Goal: Check status: Check status

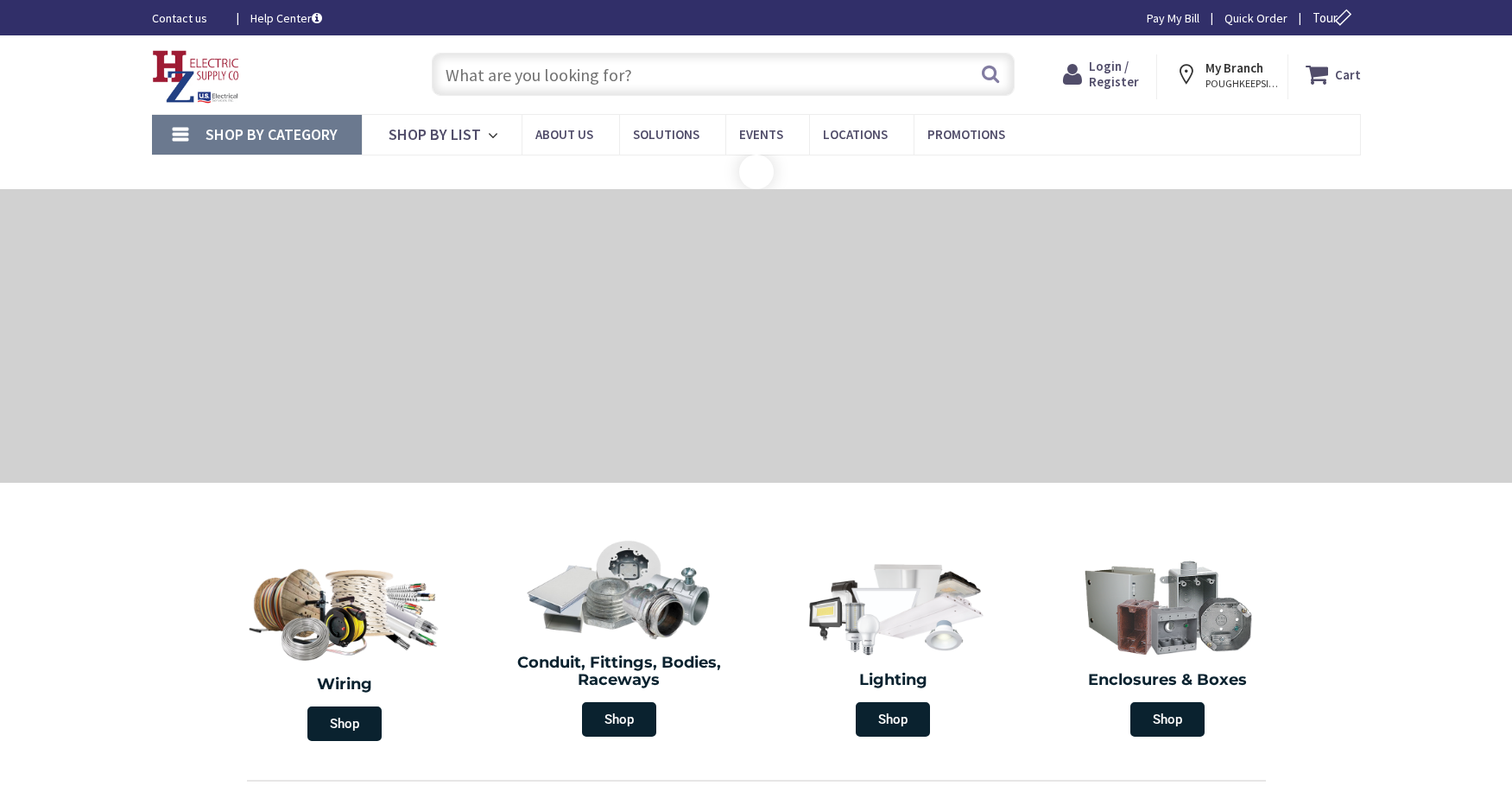
click at [514, 71] on input "text" at bounding box center [723, 75] width 582 height 43
type input "[PERSON_NAME] Corners Rd, [GEOGRAPHIC_DATA], [GEOGRAPHIC_DATA]"
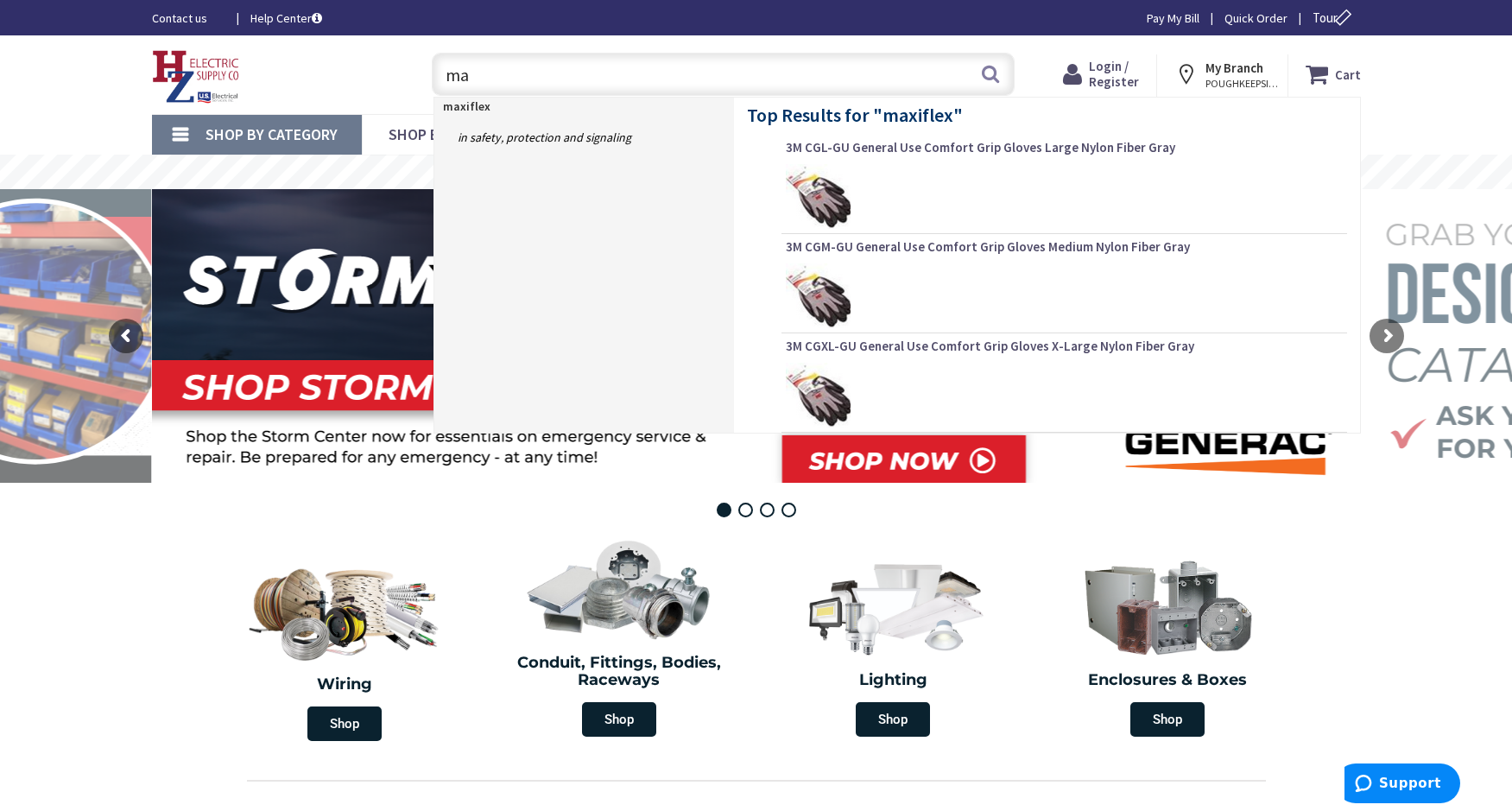
type input "m"
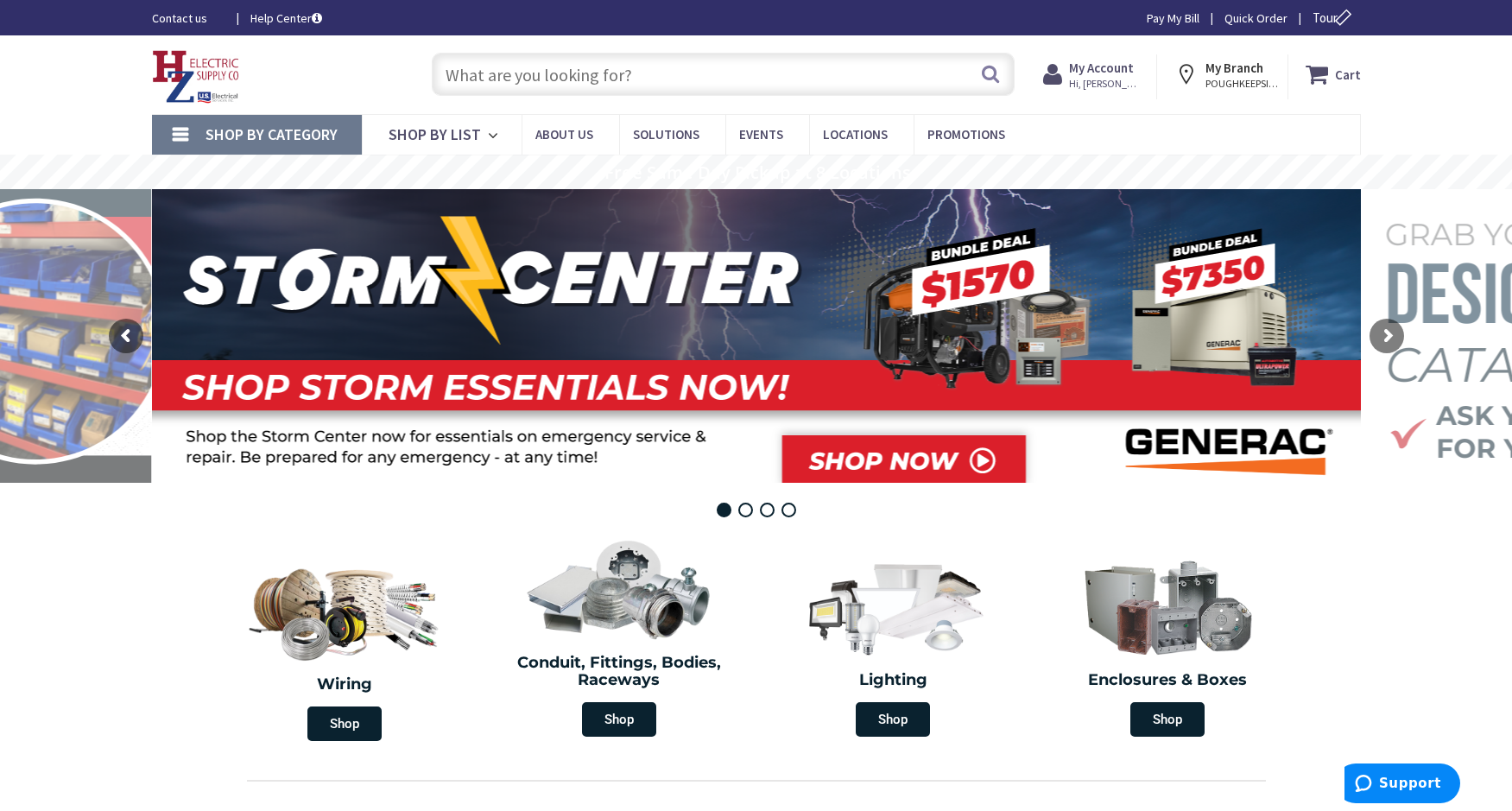
click at [357, 70] on div "Toggle Nav" at bounding box center [274, 75] width 272 height 58
click at [755, 82] on input "text" at bounding box center [723, 75] width 582 height 43
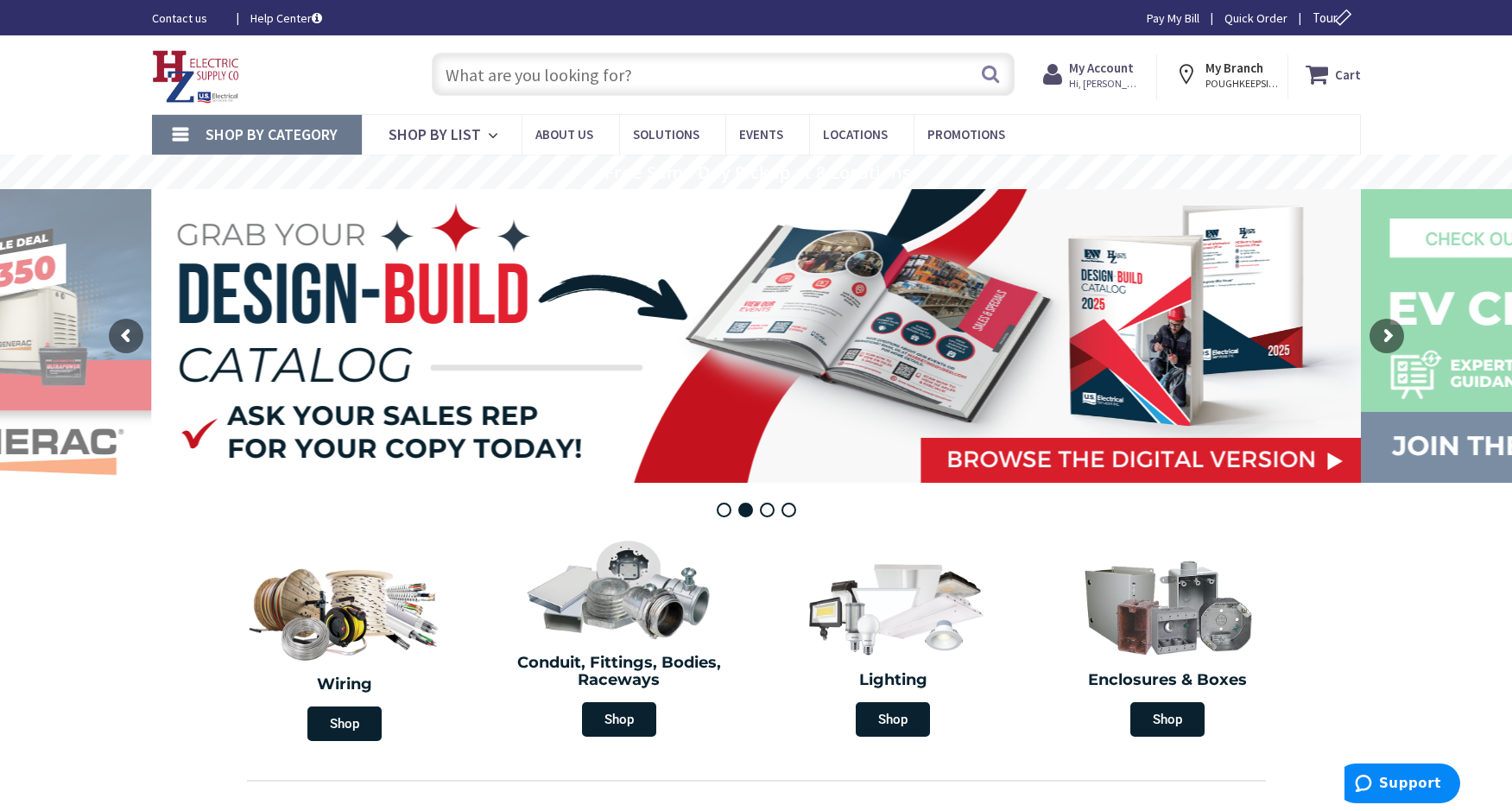
click at [1133, 70] on strong "My Account" at bounding box center [1102, 68] width 65 height 17
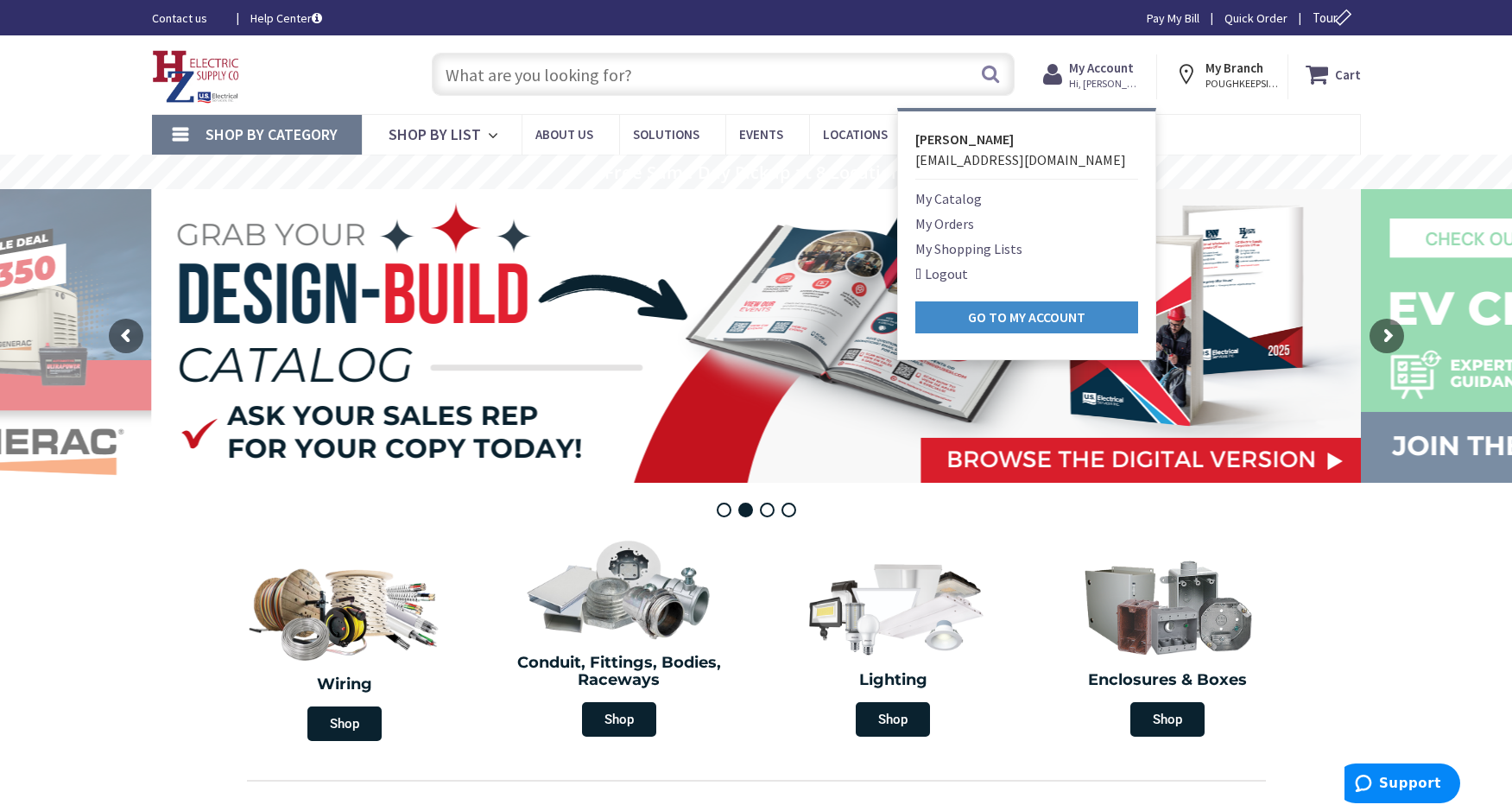
click at [971, 221] on link "My Orders" at bounding box center [944, 223] width 59 height 21
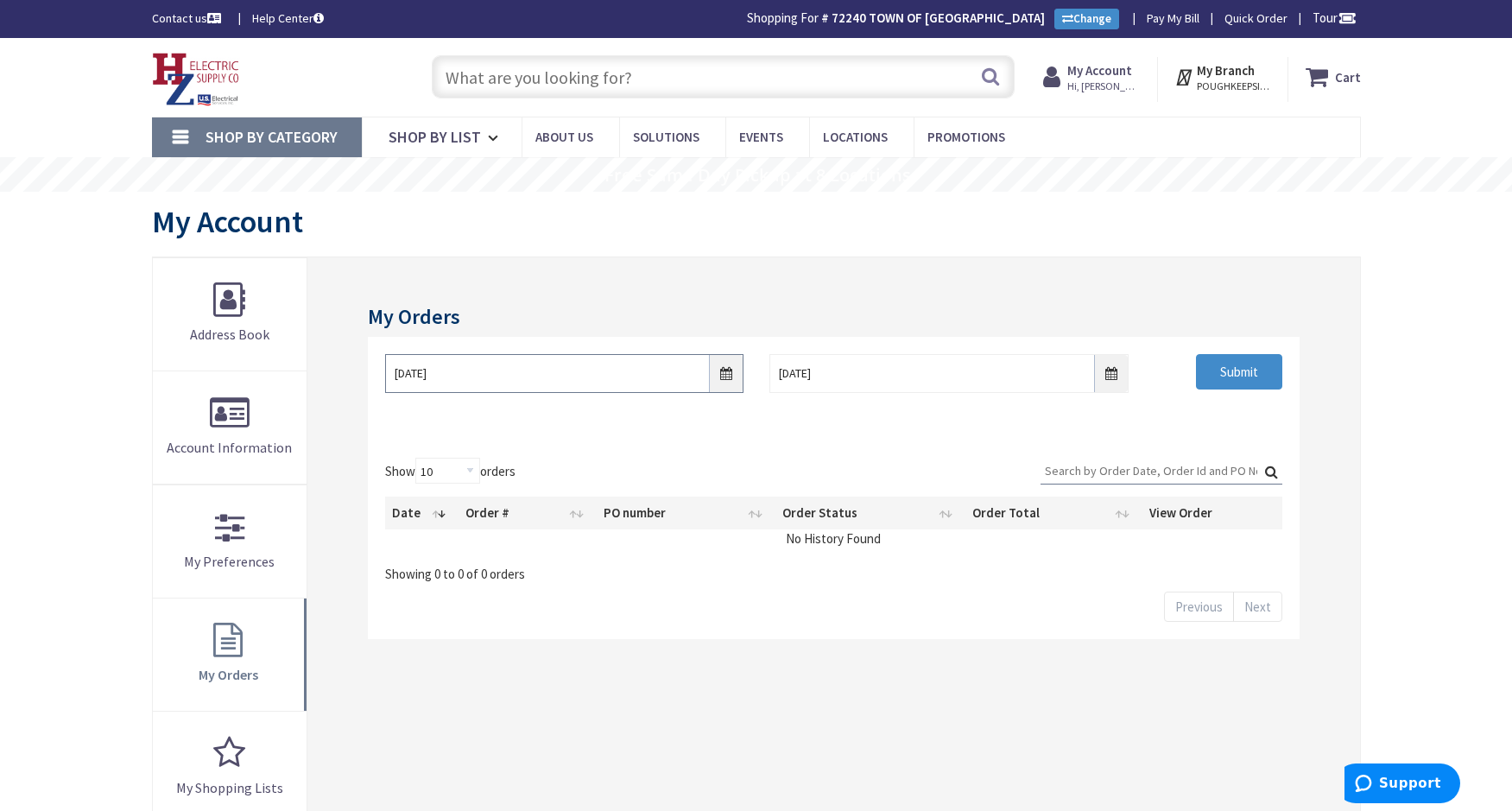
click at [736, 388] on input "8/28/2025" at bounding box center [564, 373] width 358 height 38
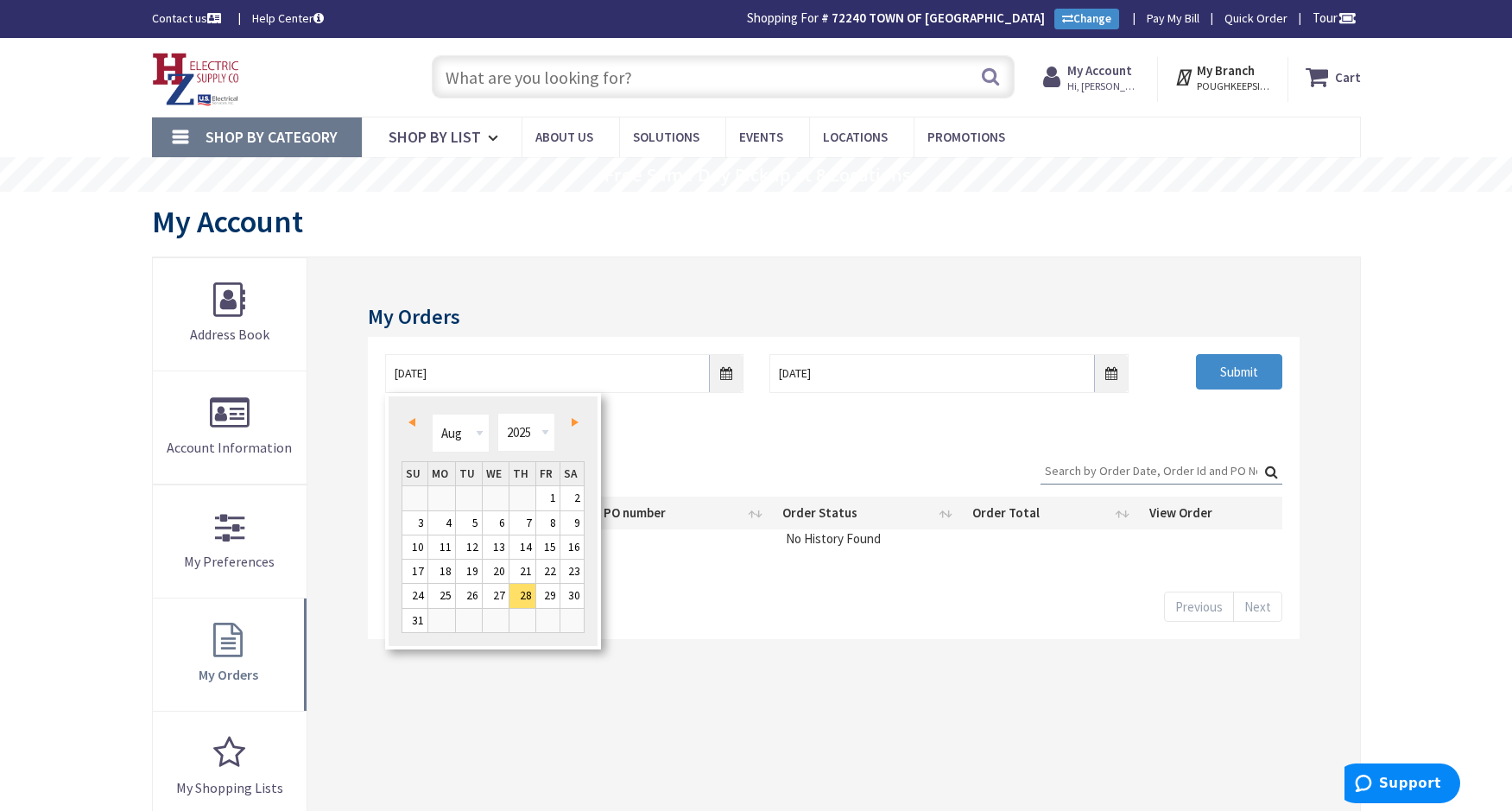
click at [415, 428] on link "Prev" at bounding box center [415, 423] width 24 height 24
click at [575, 423] on span "Next" at bounding box center [575, 422] width 7 height 9
click at [416, 427] on link "Prev" at bounding box center [415, 423] width 24 height 24
type input "06/24/2025"
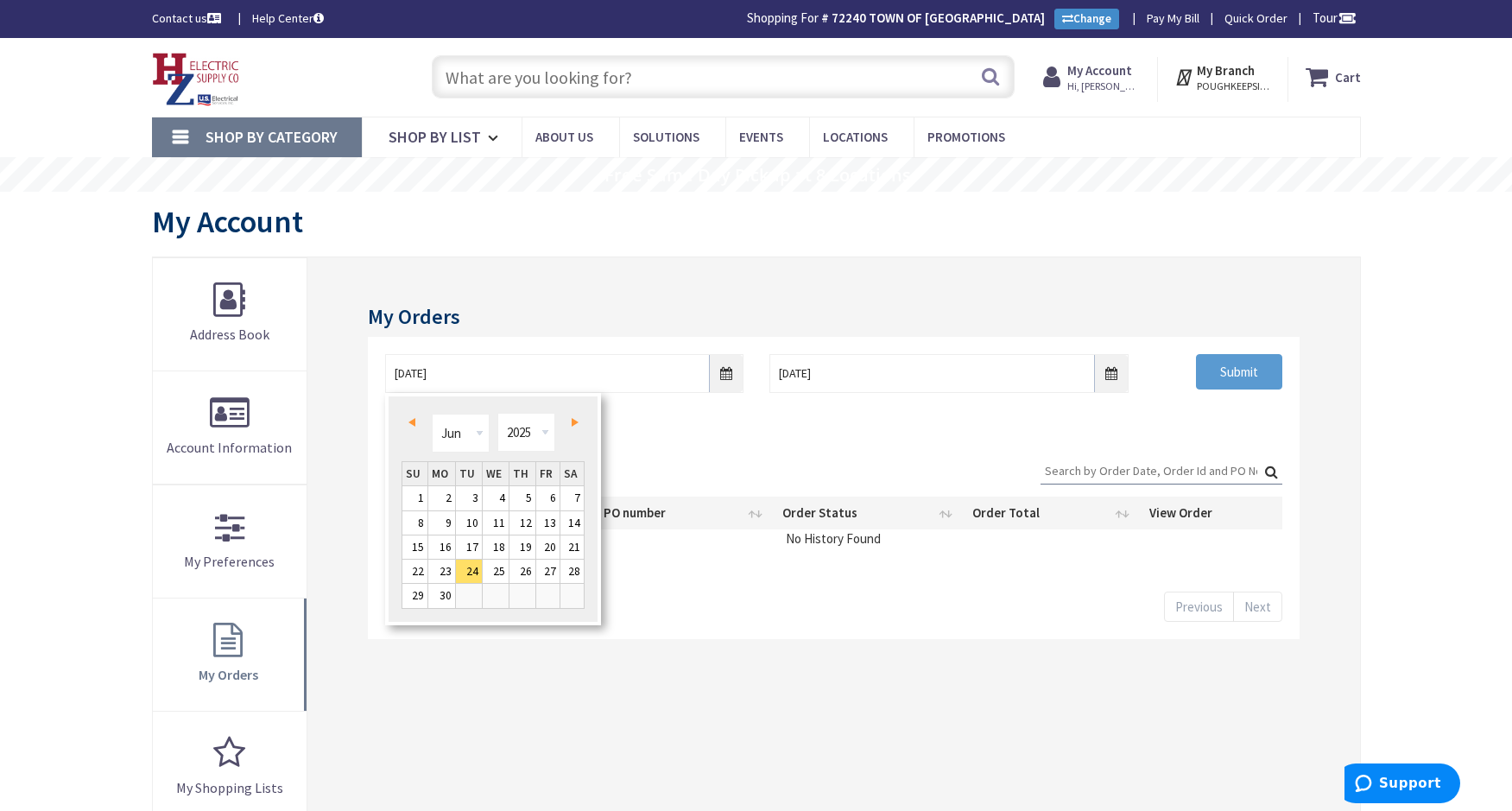
click at [1195, 379] on div "Submit" at bounding box center [1218, 372] width 153 height 36
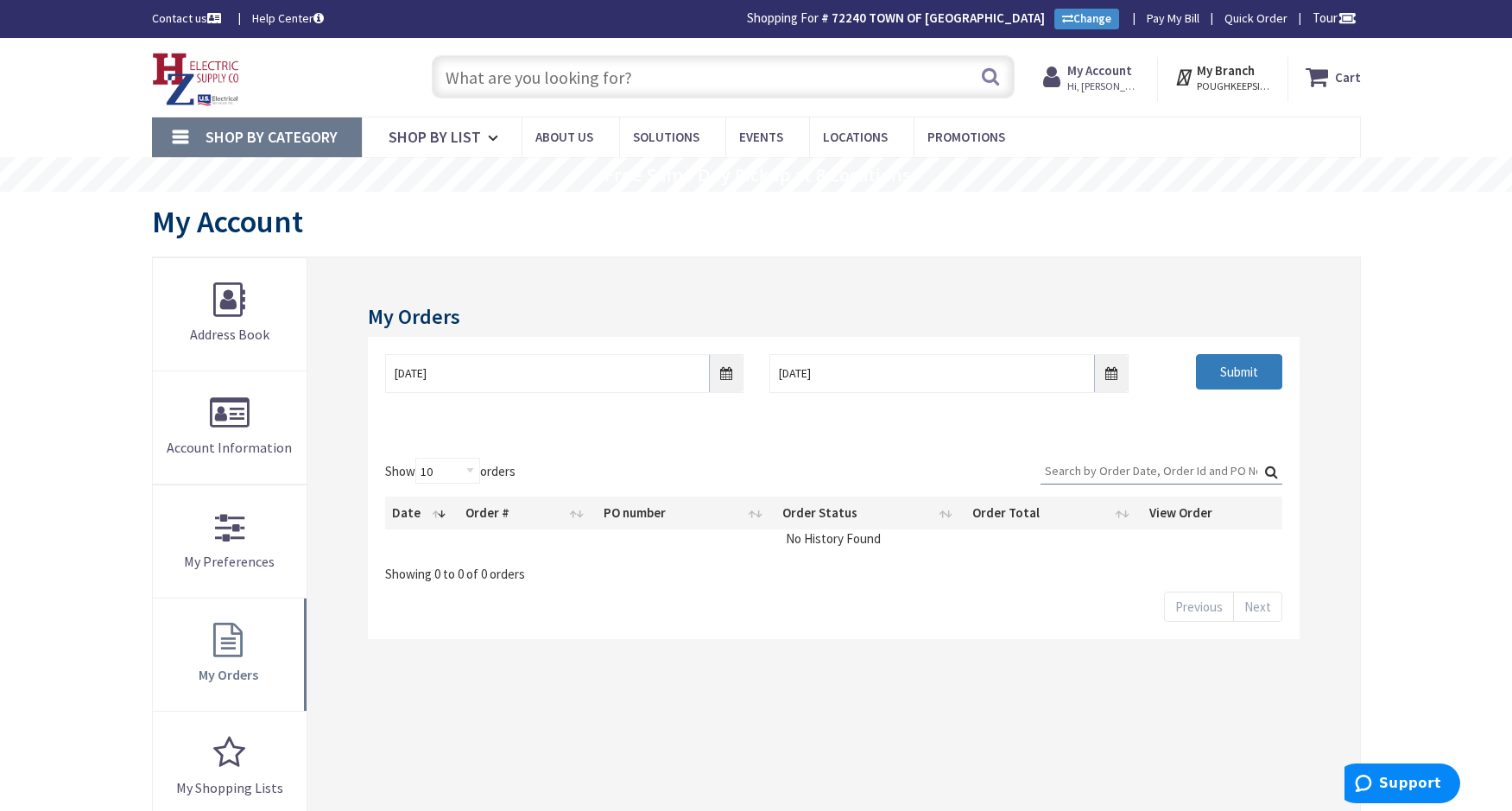
click at [1228, 379] on input "Submit" at bounding box center [1240, 372] width 87 height 36
click at [1240, 378] on input "Submit" at bounding box center [1240, 372] width 87 height 36
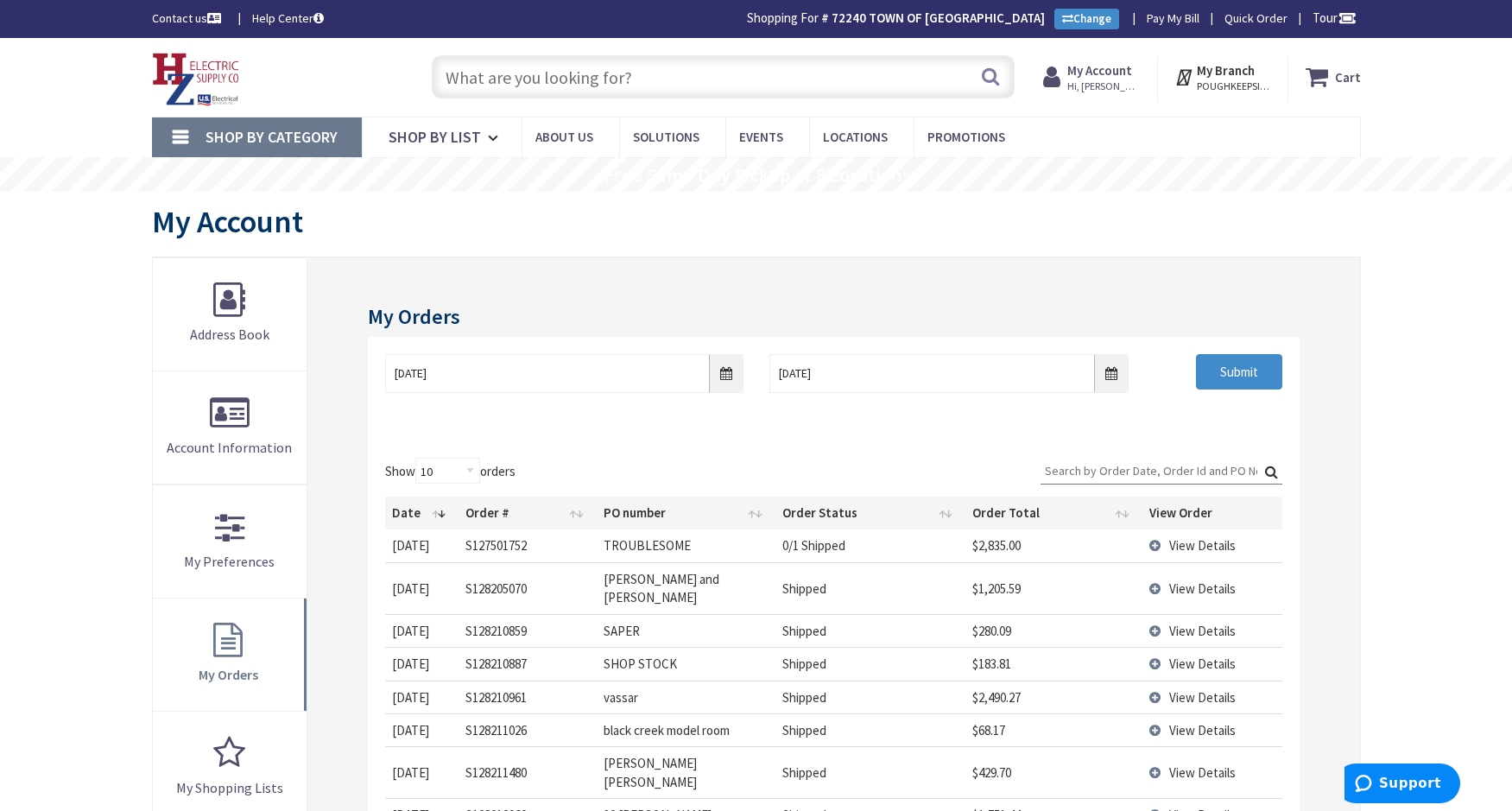
click at [1183, 476] on input "Search:" at bounding box center [1162, 470] width 242 height 26
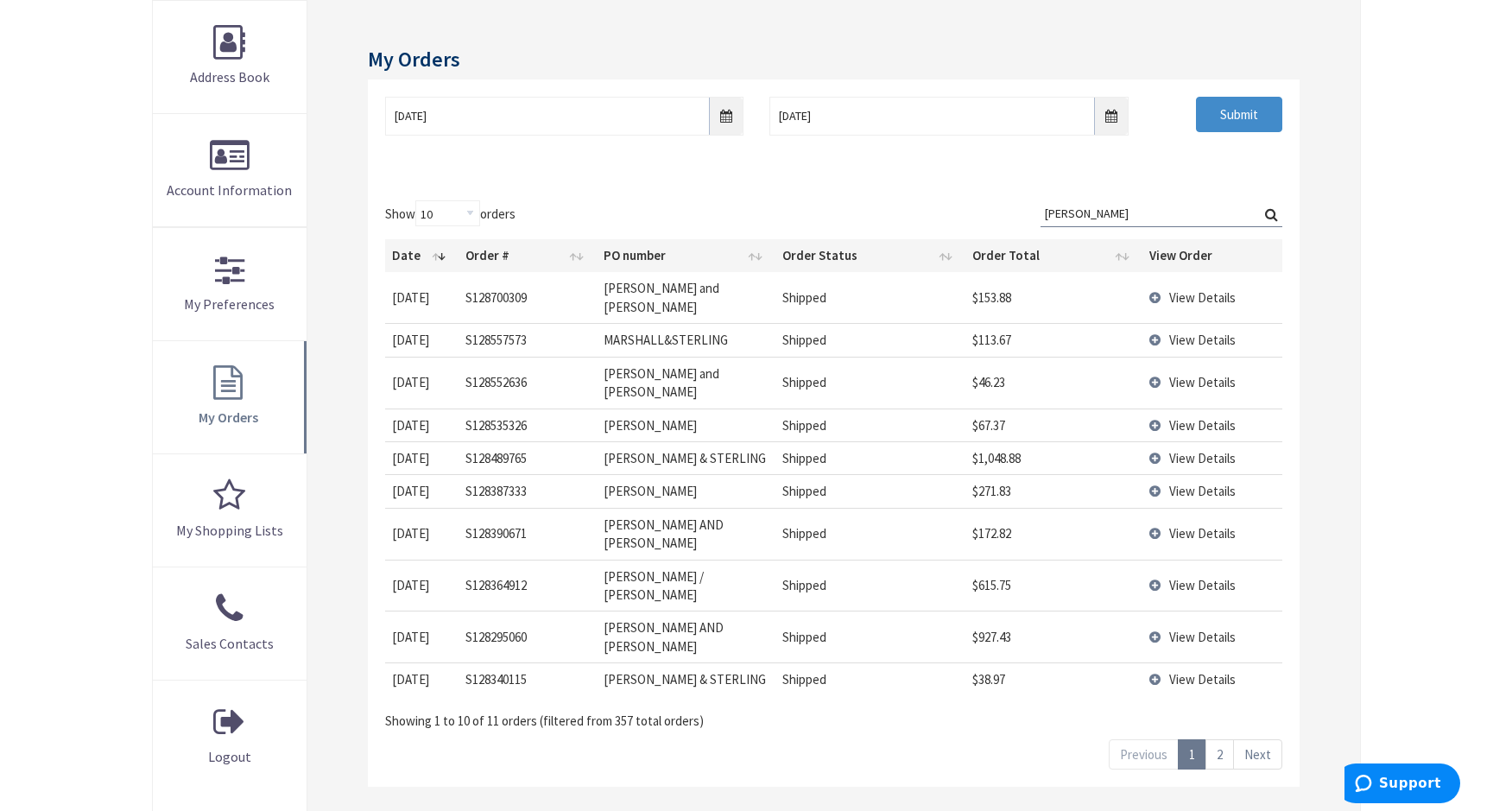
scroll to position [259, 0]
type input "marshall"
click at [1195, 627] on span "View Details" at bounding box center [1202, 635] width 67 height 17
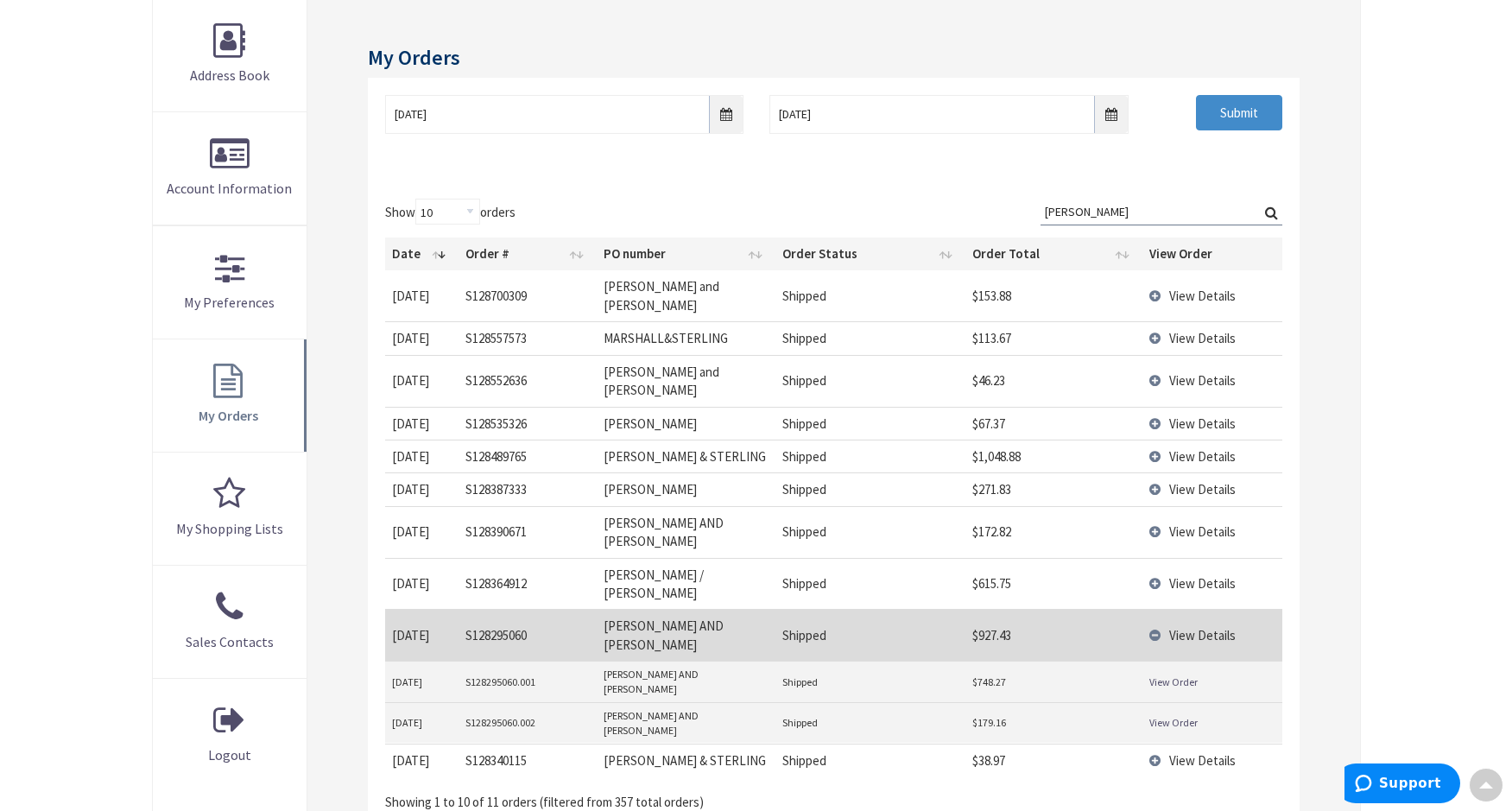
click at [1179, 674] on link "View Order" at bounding box center [1173, 681] width 48 height 15
click at [1168, 716] on link "View Order" at bounding box center [1173, 722] width 48 height 15
click at [1205, 752] on span "View Details" at bounding box center [1202, 760] width 67 height 17
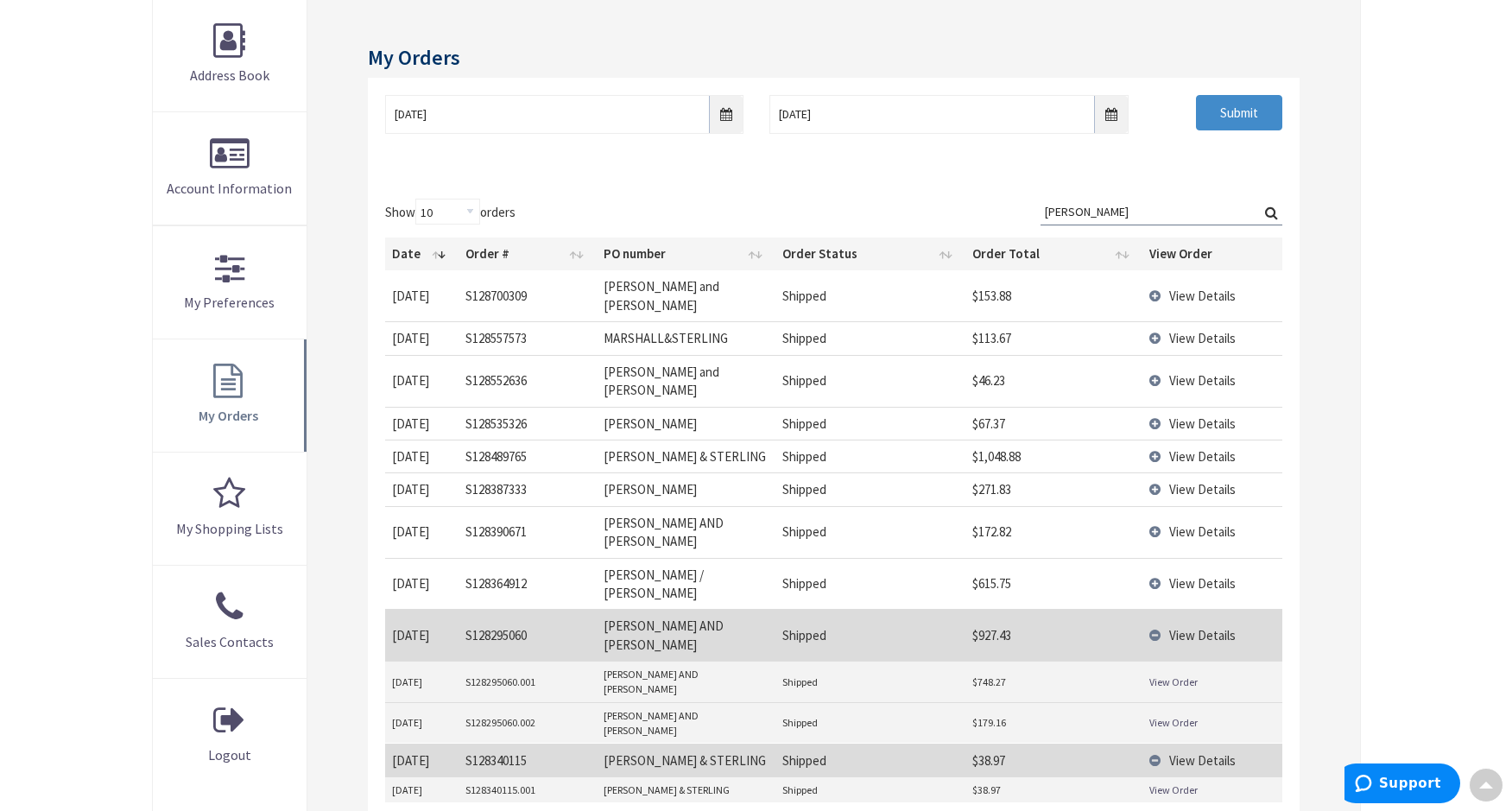
click at [1186, 782] on link "View Order" at bounding box center [1173, 789] width 48 height 15
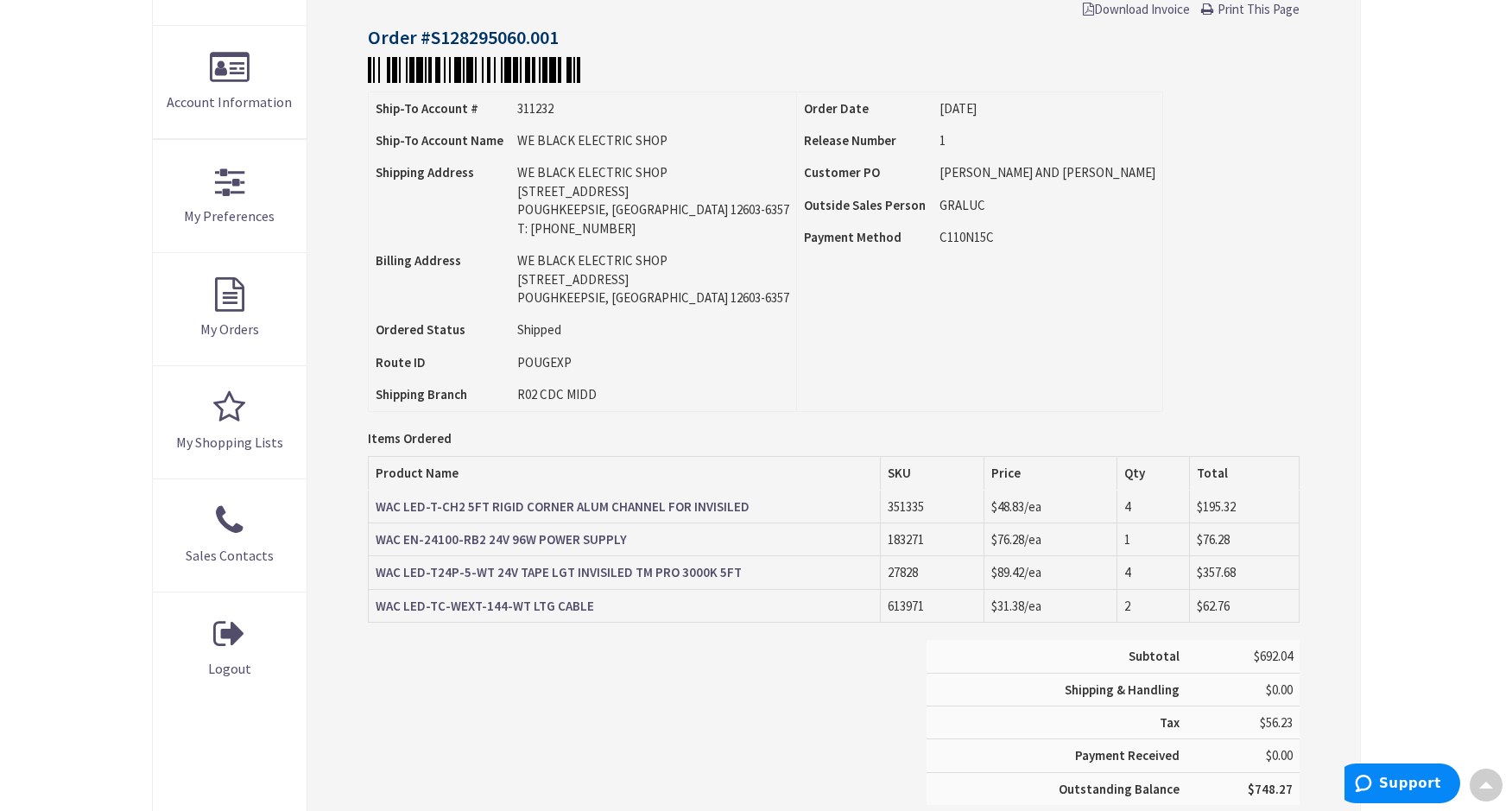
scroll to position [348, 0]
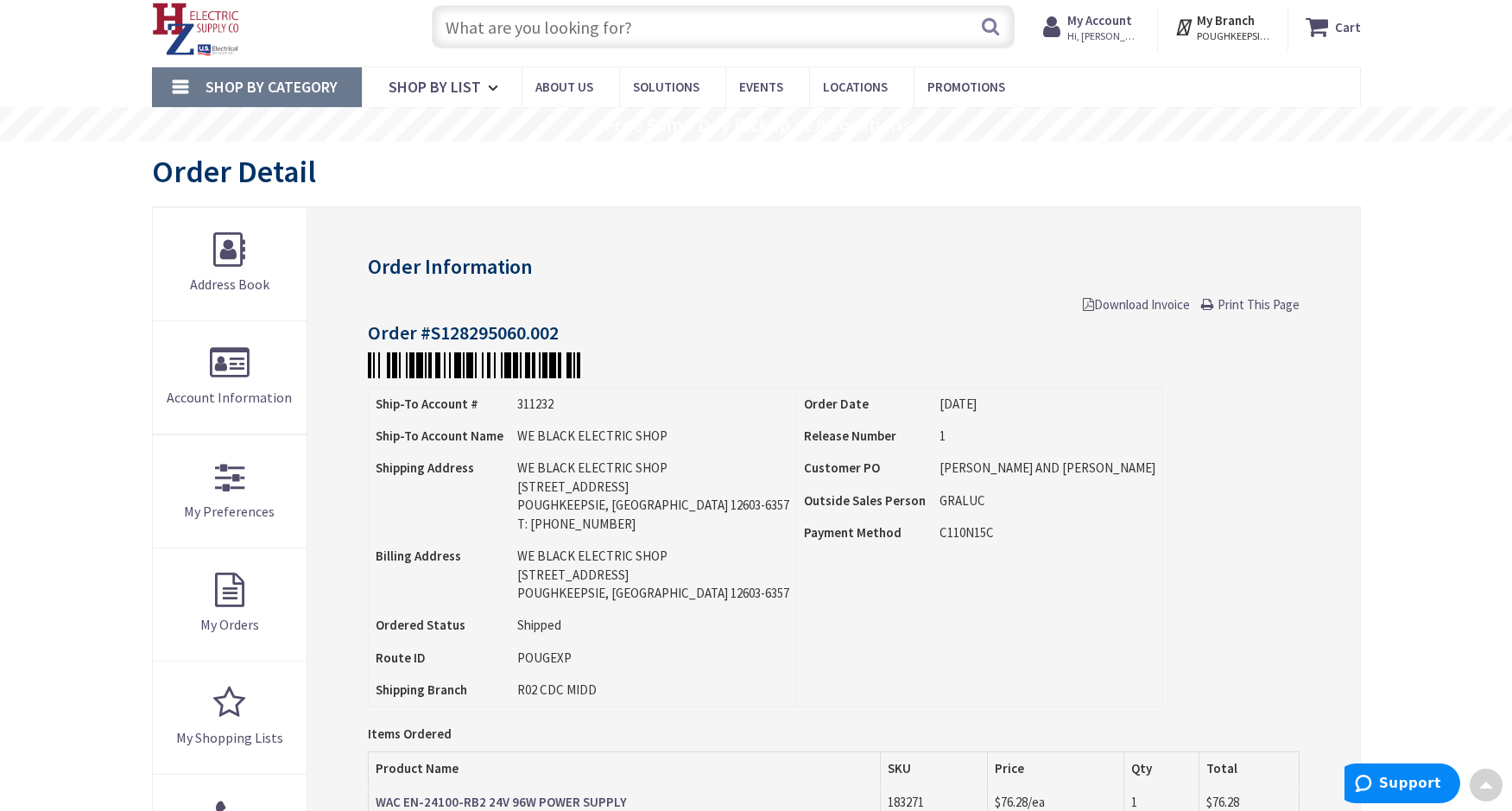
scroll to position [3, 0]
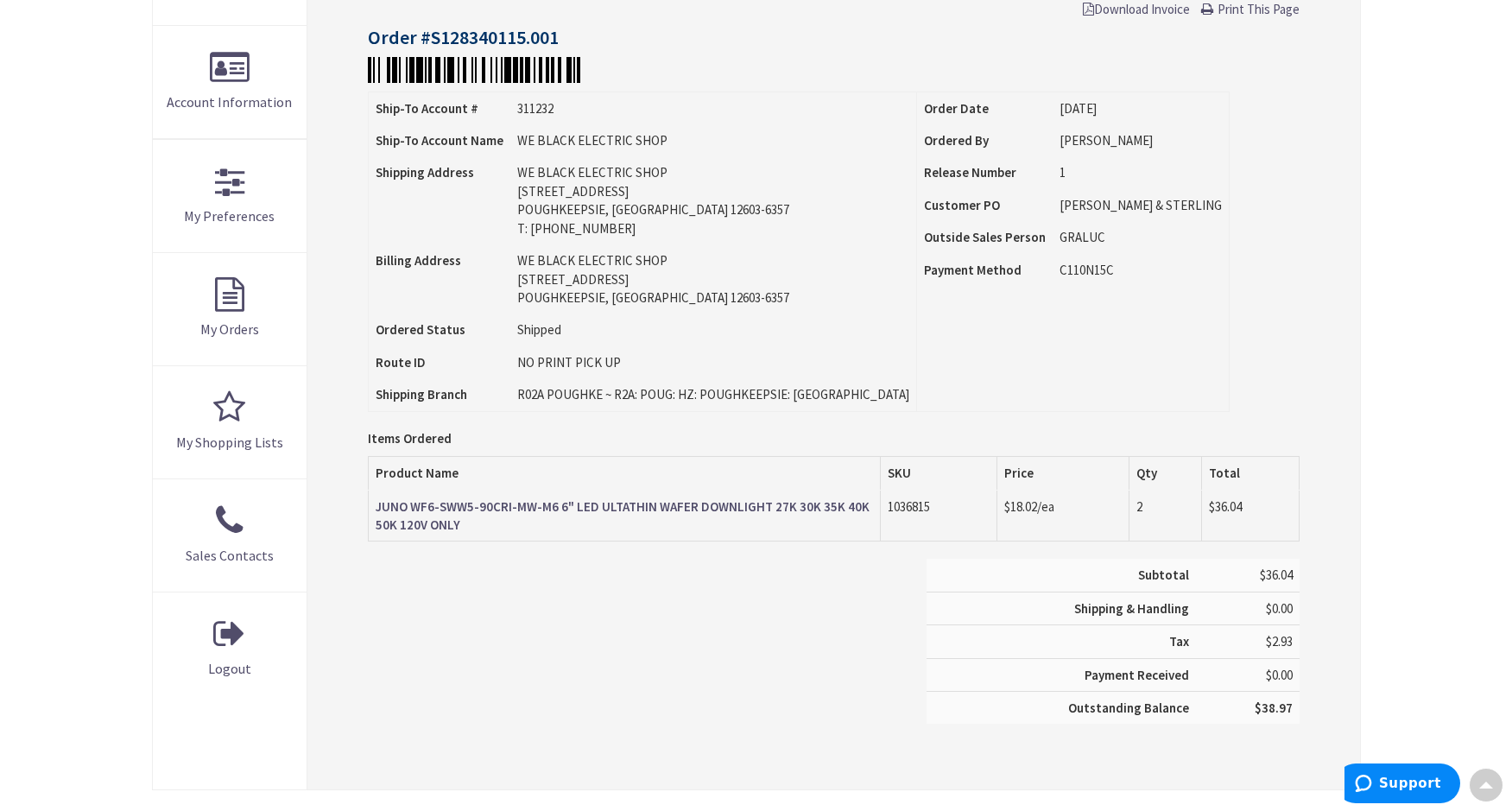
scroll to position [348, 0]
